Goal: Task Accomplishment & Management: Use online tool/utility

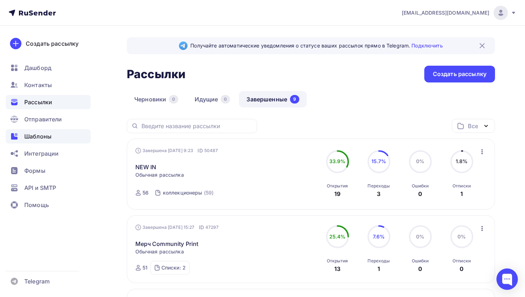
click at [39, 134] on span "Шаблоны" at bounding box center [37, 136] width 27 height 9
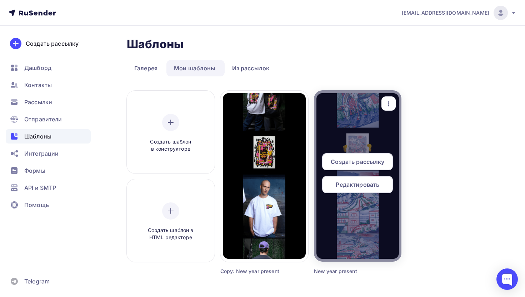
click at [339, 193] on div "Редактировать" at bounding box center [357, 184] width 71 height 17
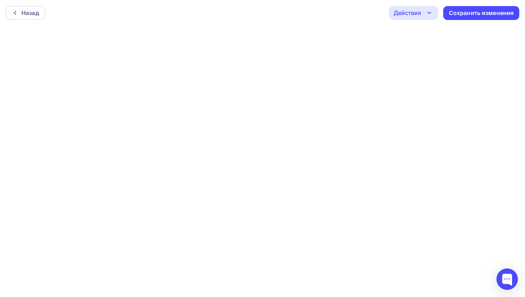
click at [340, 182] on div at bounding box center [262, 162] width 525 height 272
click at [26, 15] on div "Назад" at bounding box center [30, 13] width 18 height 9
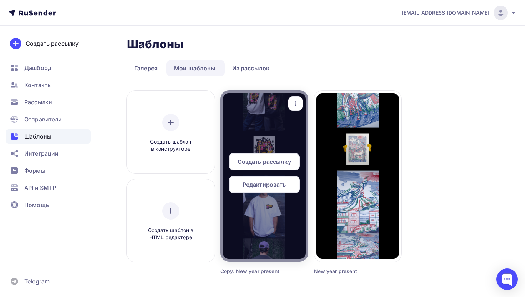
click at [271, 189] on div "Редактировать" at bounding box center [264, 184] width 71 height 17
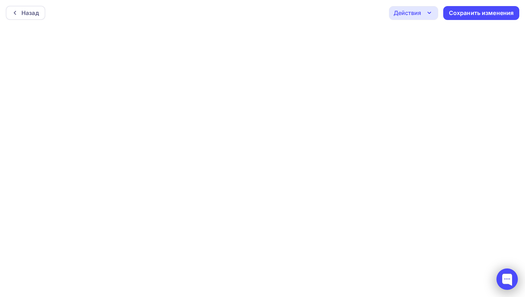
click at [510, 275] on div at bounding box center [507, 279] width 21 height 21
